Goal: Task Accomplishment & Management: Use online tool/utility

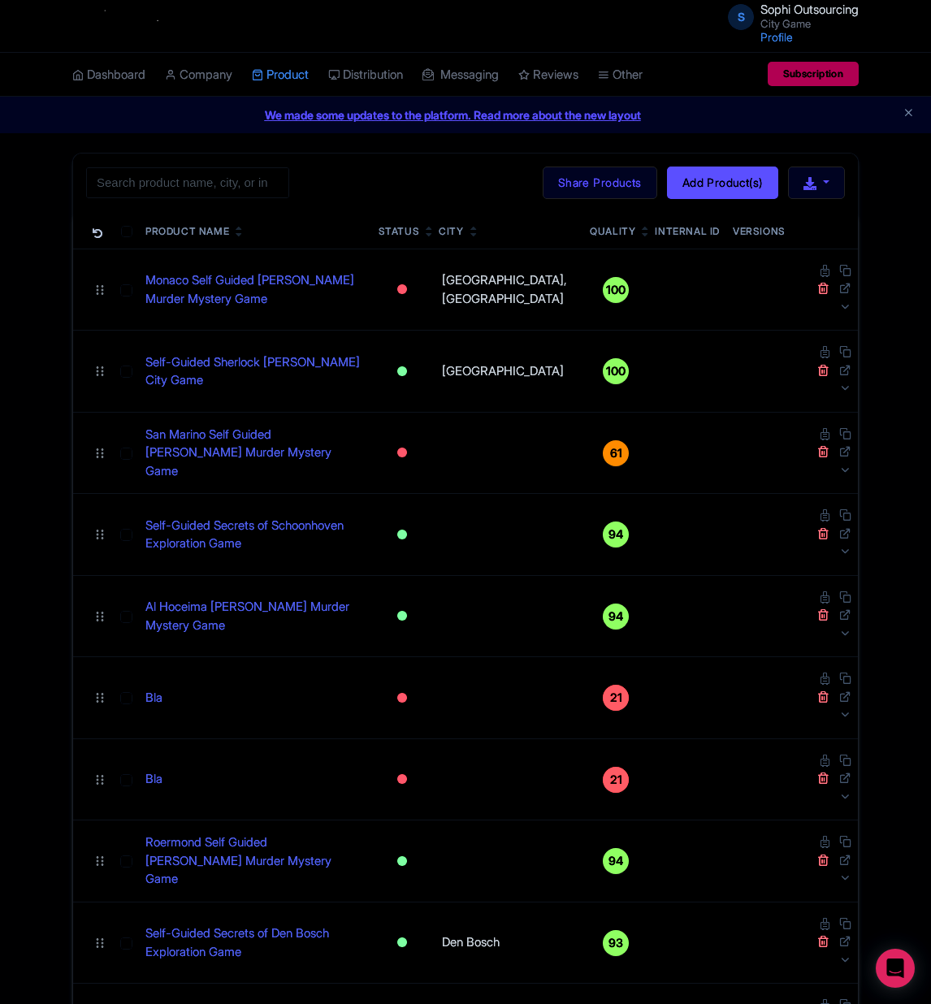
drag, startPoint x: 344, startPoint y: 721, endPoint x: 57, endPoint y: 544, distance: 337.6
click at [201, 191] on input "search" at bounding box center [187, 182] width 203 height 31
paste input "[GEOGRAPHIC_DATA]"
click button "Search" at bounding box center [0, 0] width 0 height 0
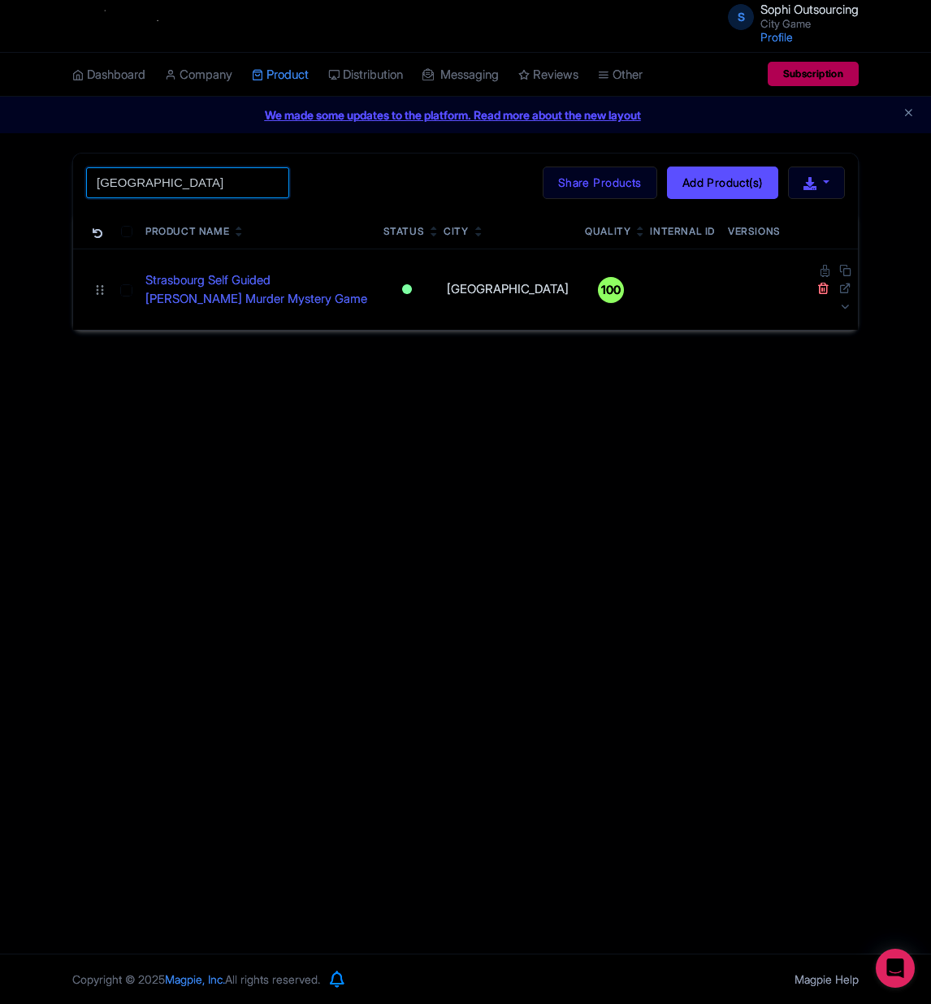
click at [240, 191] on input "[GEOGRAPHIC_DATA]" at bounding box center [187, 182] width 203 height 31
paste input "[GEOGRAPHIC_DATA]"
paste input "search"
type input "[GEOGRAPHIC_DATA]"
click button "Search" at bounding box center [0, 0] width 0 height 0
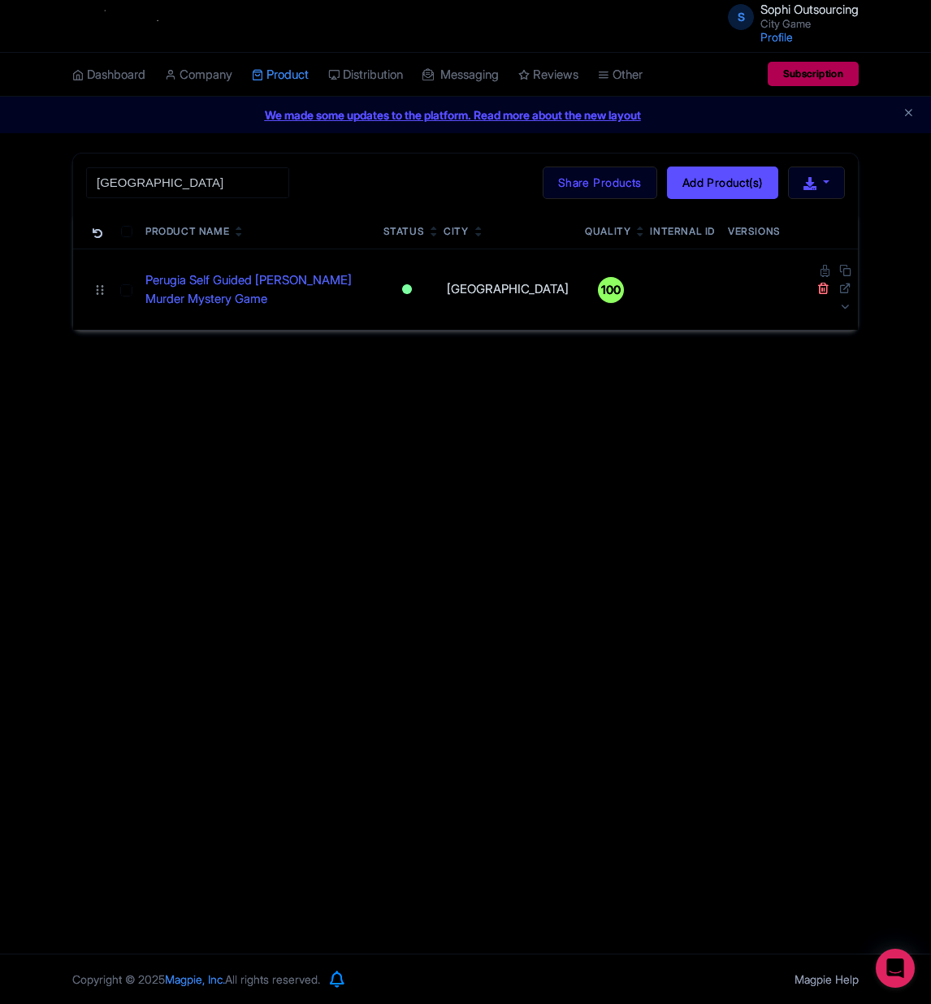
click at [554, 554] on div "S Sophi Outsourcing City Game Profile Users Settings Sign out Dashboard Company…" at bounding box center [465, 476] width 931 height 953
click at [263, 283] on link "Perugia Self Guided Sherlock Holmes Murder Mystery Game" at bounding box center [257, 289] width 225 height 37
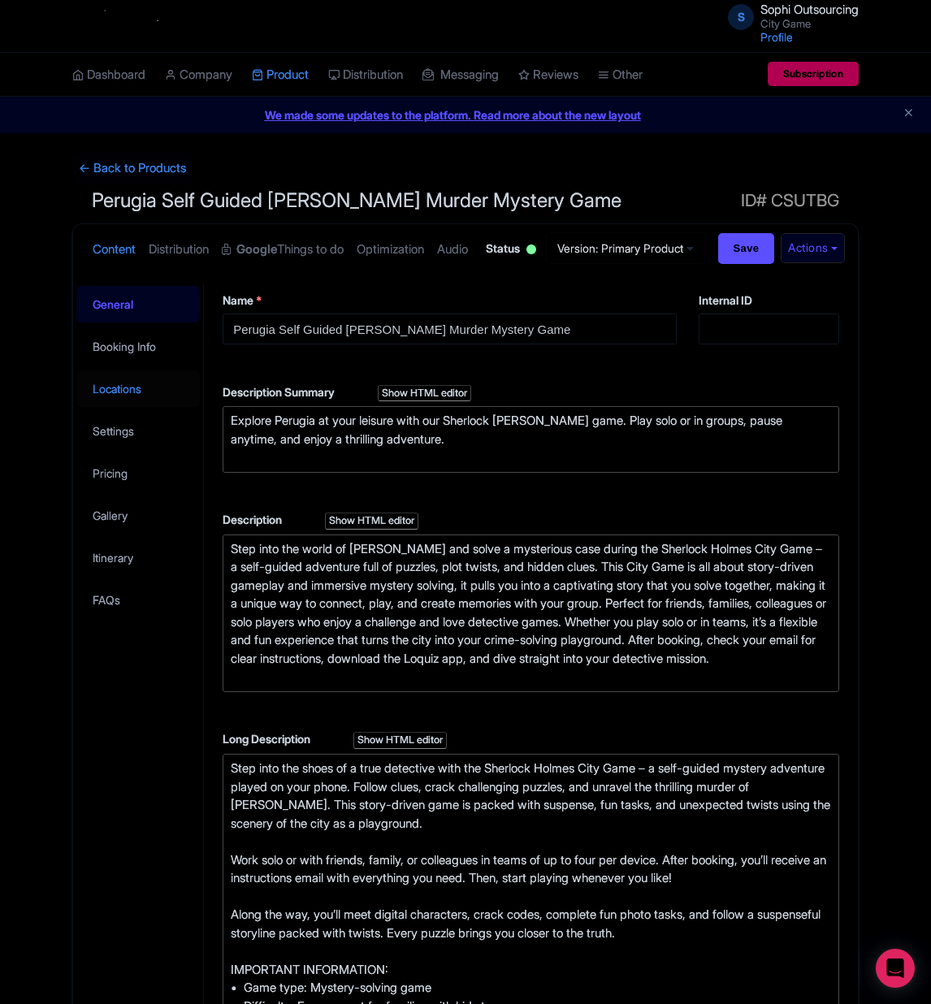
click at [112, 407] on link "Locations" at bounding box center [137, 388] width 123 height 37
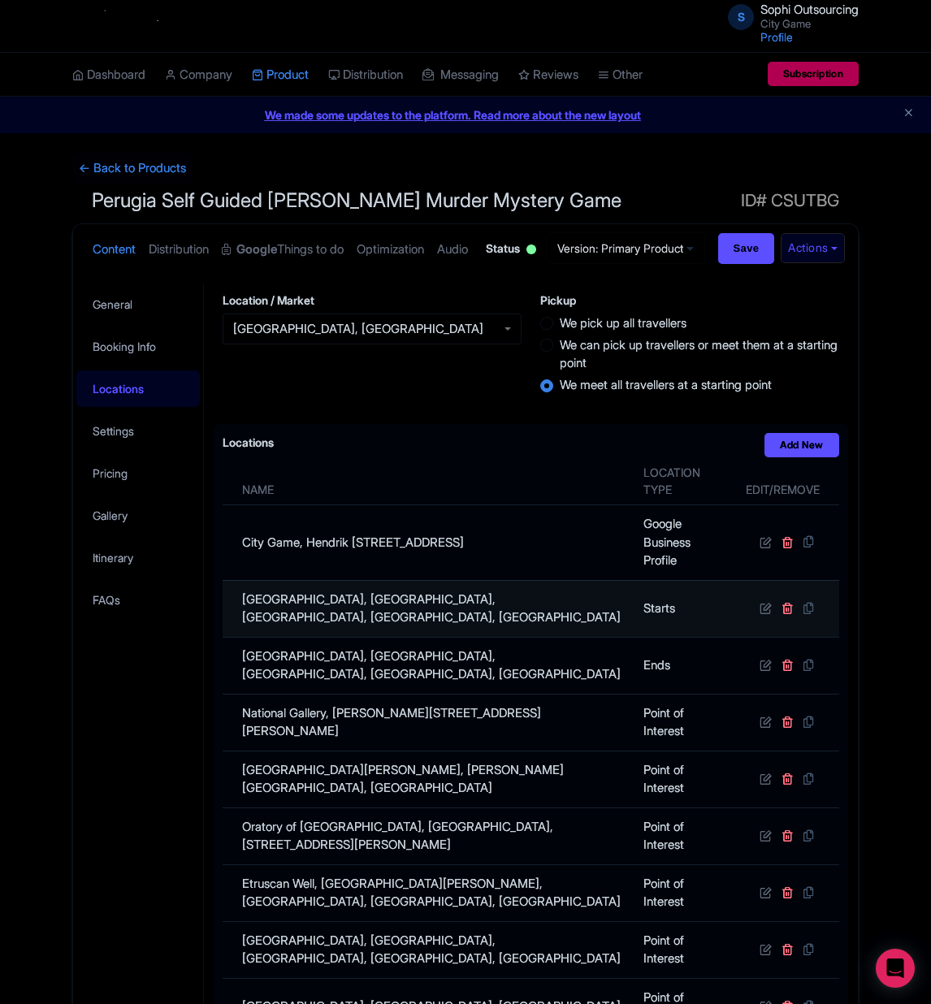
click at [391, 637] on td "Fontana Maggiore, Piazza IV Novembre, Perugia, Province of Perugia, Italy" at bounding box center [427, 608] width 411 height 57
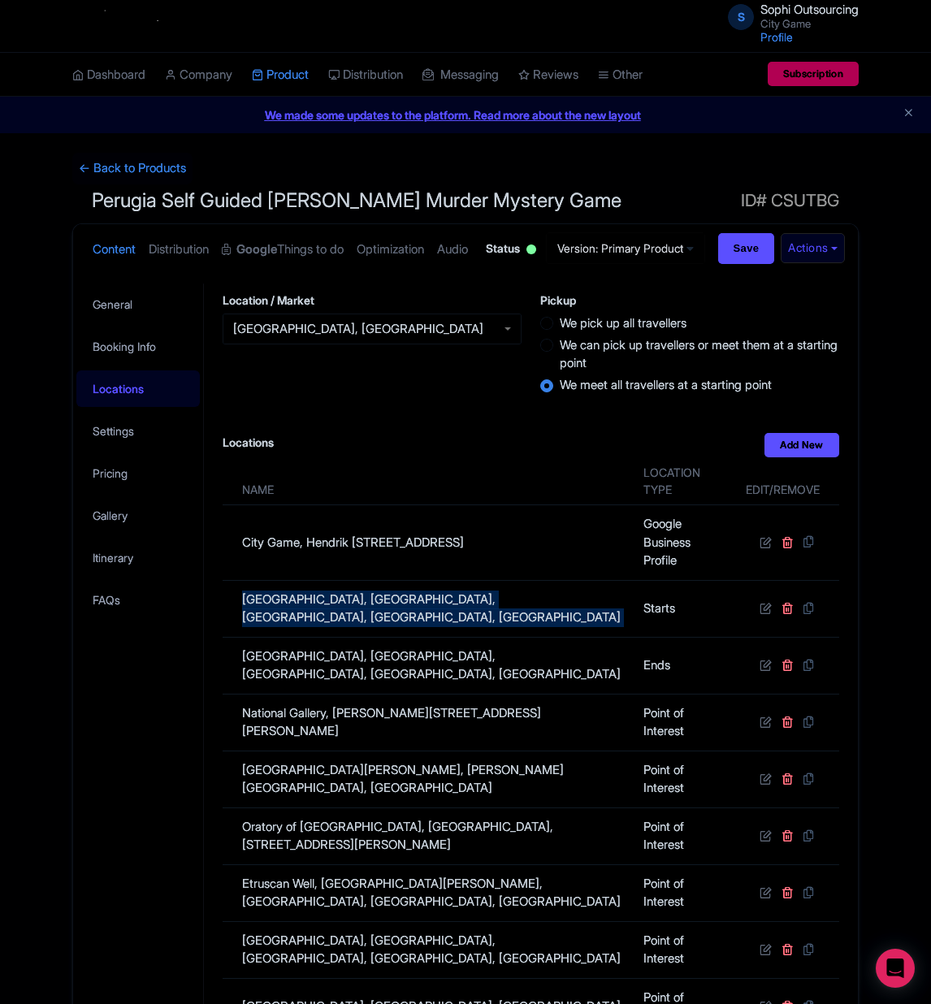
copy tr "Fontana Maggiore, Piazza IV Novembre, Perugia, Province of Perugia, Italy"
click at [134, 175] on link "← Back to Products" at bounding box center [132, 169] width 120 height 32
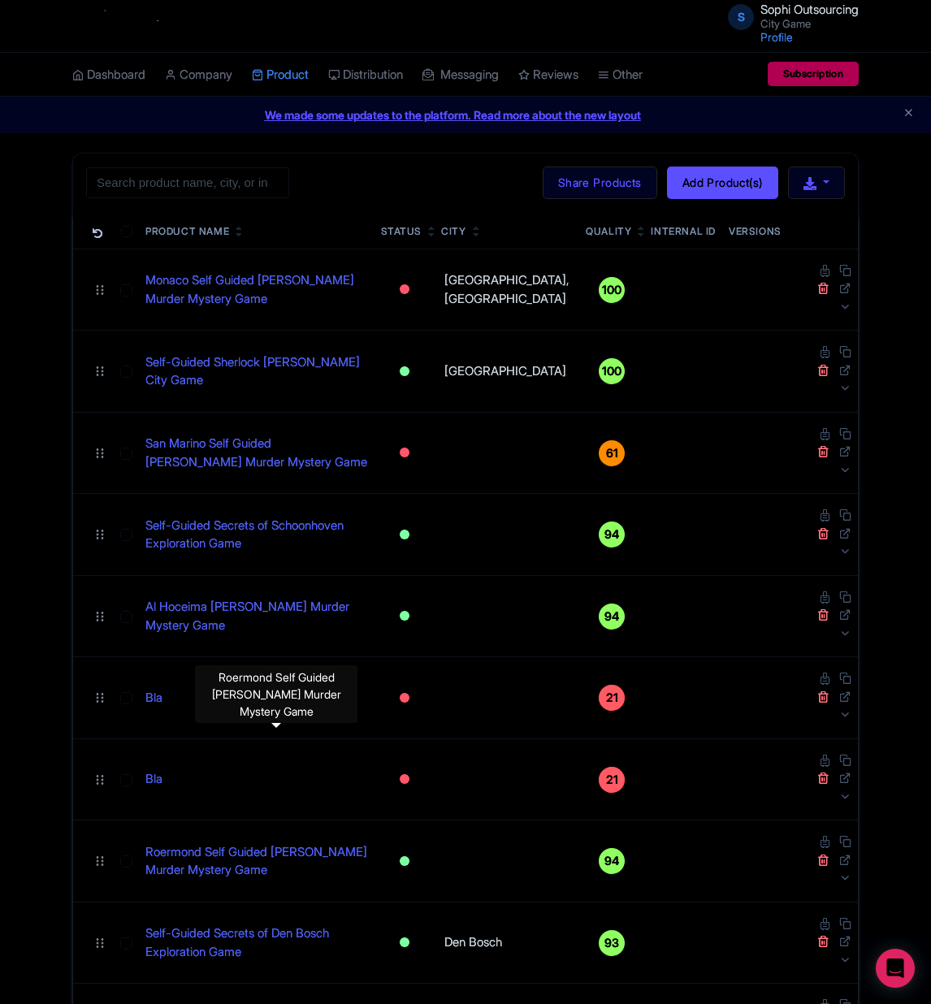
drag, startPoint x: 168, startPoint y: 750, endPoint x: 62, endPoint y: 746, distance: 106.5
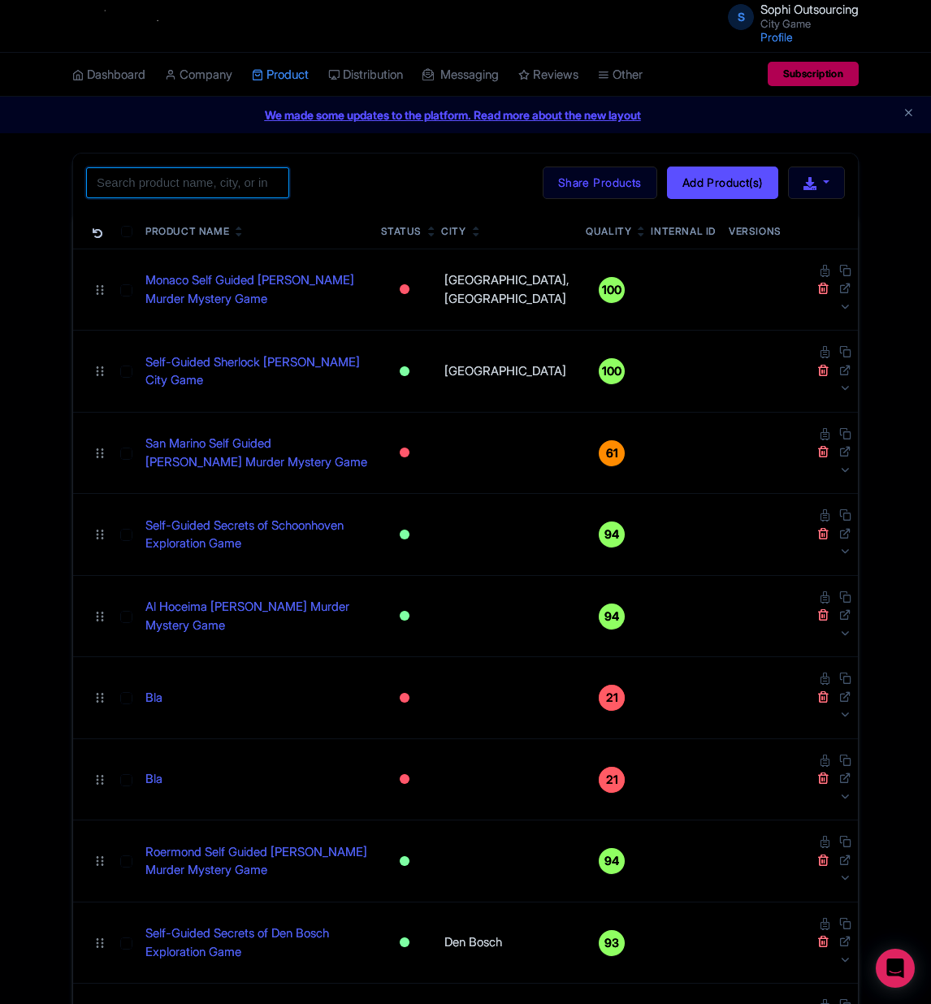
click at [197, 168] on input "search" at bounding box center [187, 182] width 203 height 31
paste input "[GEOGRAPHIC_DATA]"
type input "[GEOGRAPHIC_DATA]"
click button "Search" at bounding box center [0, 0] width 0 height 0
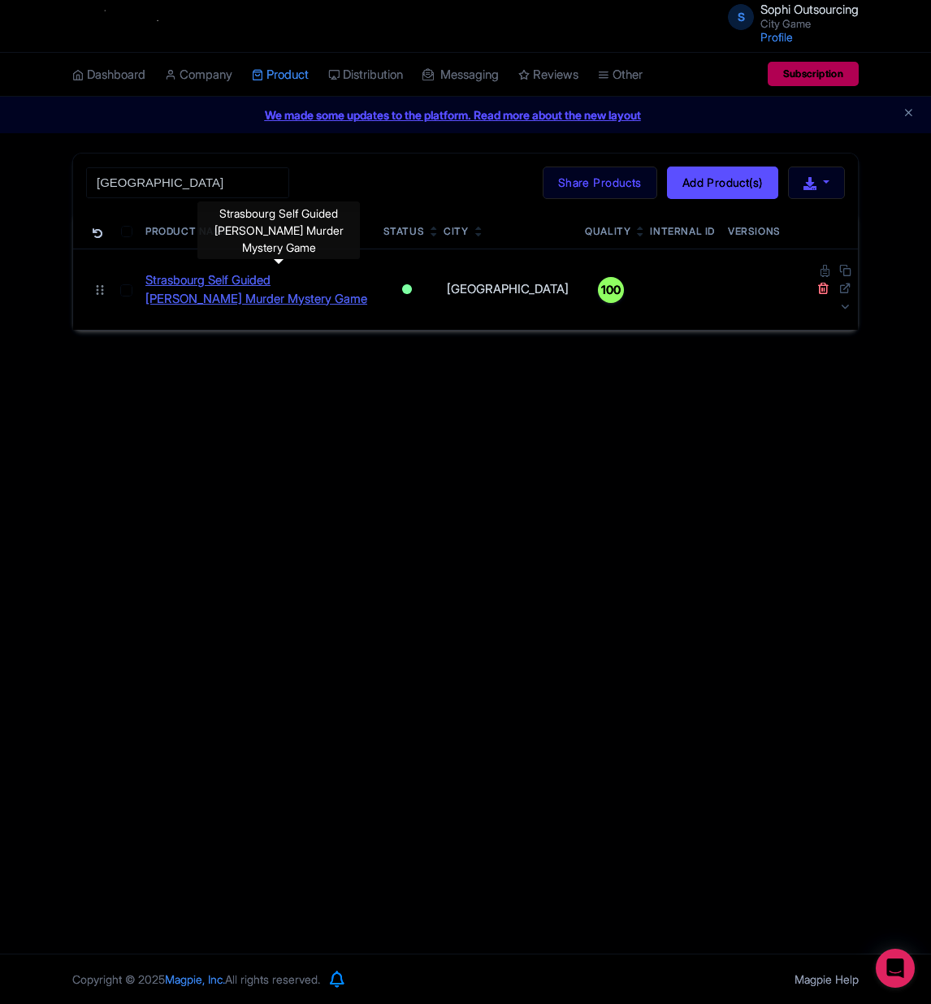
click at [343, 275] on link "Strasbourg Self Guided [PERSON_NAME] Murder Mystery Game" at bounding box center [257, 289] width 225 height 37
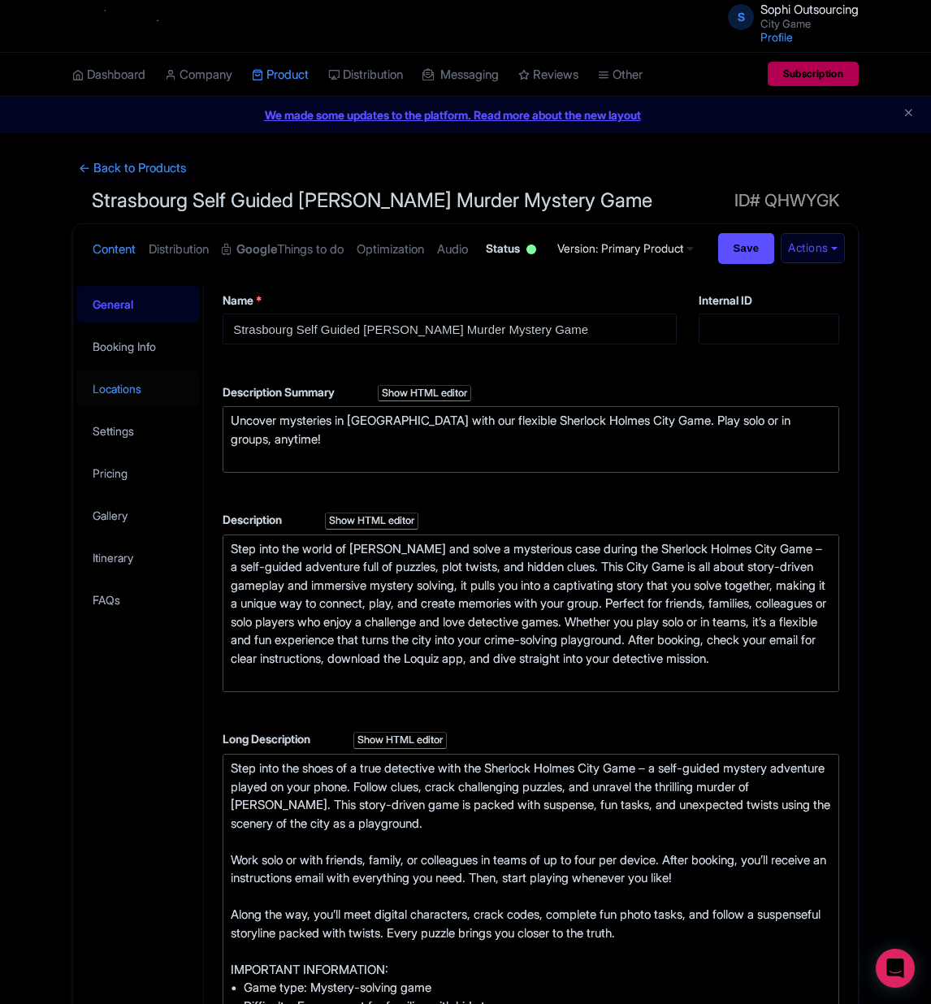
click at [108, 407] on link "Locations" at bounding box center [137, 388] width 123 height 37
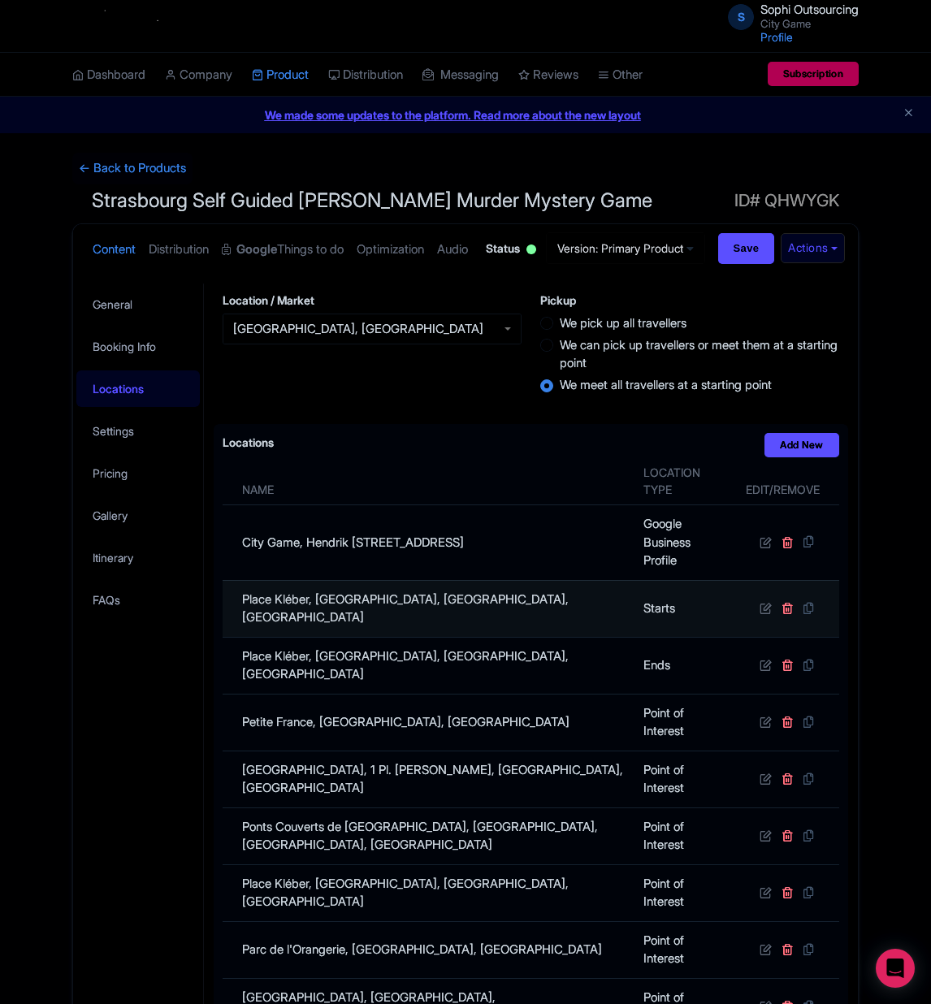
click at [464, 637] on td "Place Kléber, [GEOGRAPHIC_DATA], [GEOGRAPHIC_DATA], [GEOGRAPHIC_DATA]" at bounding box center [427, 608] width 411 height 57
copy tr "Place Kléber, [GEOGRAPHIC_DATA], [GEOGRAPHIC_DATA], [GEOGRAPHIC_DATA]"
